Goal: Transaction & Acquisition: Download file/media

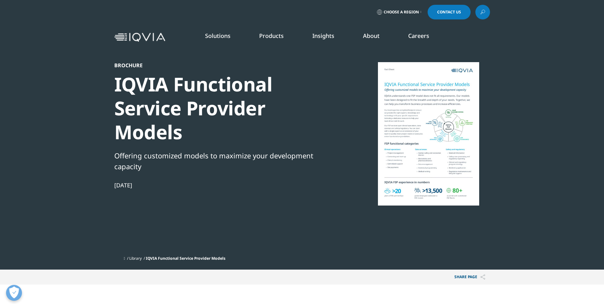
scroll to position [246, 376]
click at [416, 144] on div at bounding box center [428, 133] width 123 height 143
click at [424, 157] on div at bounding box center [428, 133] width 123 height 143
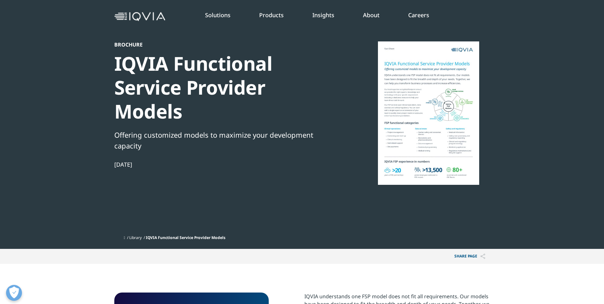
scroll to position [32, 0]
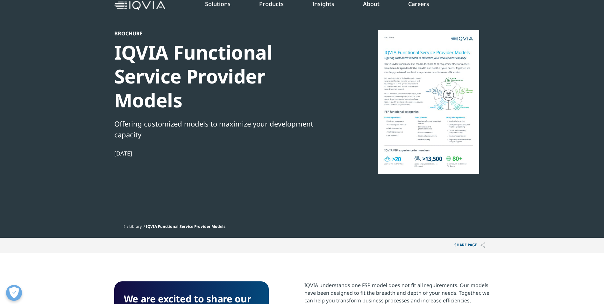
click at [147, 82] on div "IQVIA Functional Service Provider Models" at bounding box center [223, 76] width 218 height 72
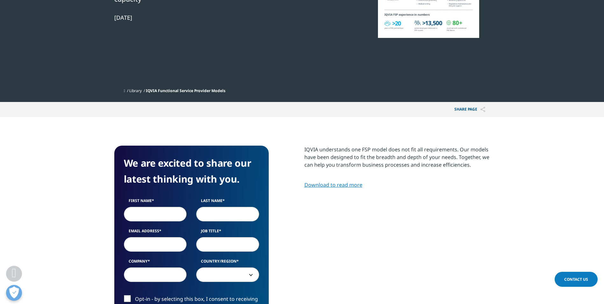
scroll to position [159, 0]
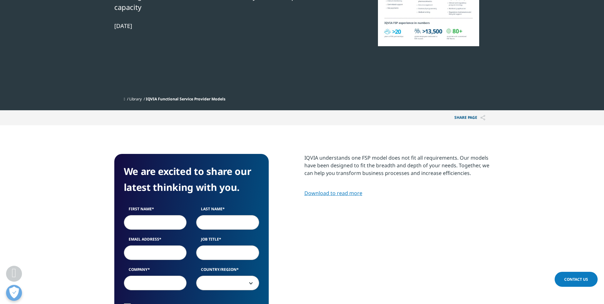
click at [337, 194] on link "Download to read more" at bounding box center [333, 192] width 58 height 7
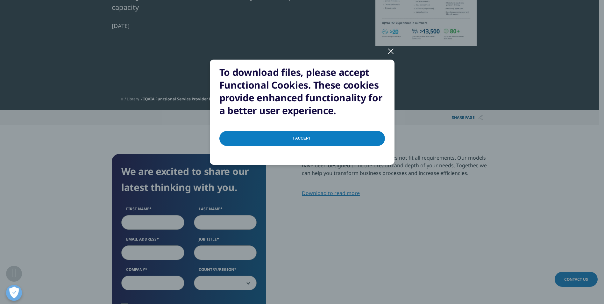
click at [293, 133] on input "I Accept" at bounding box center [301, 138] width 165 height 15
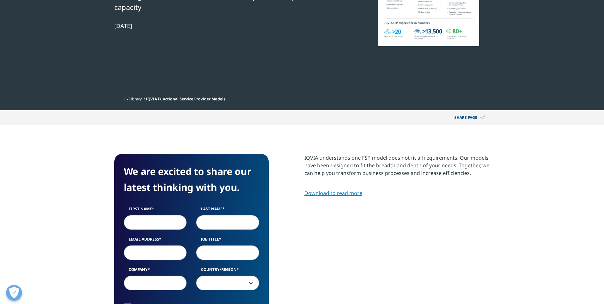
click at [337, 193] on link "Download to read more" at bounding box center [333, 192] width 58 height 7
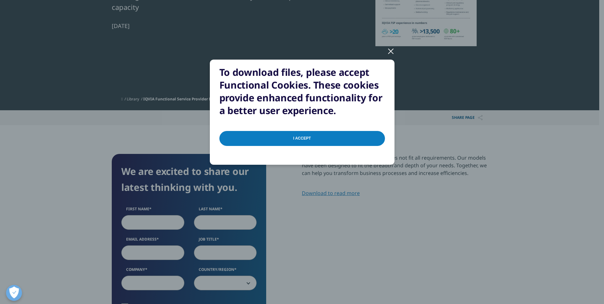
click at [390, 51] on div at bounding box center [390, 51] width 7 height 18
